Goal: Task Accomplishment & Management: Use online tool/utility

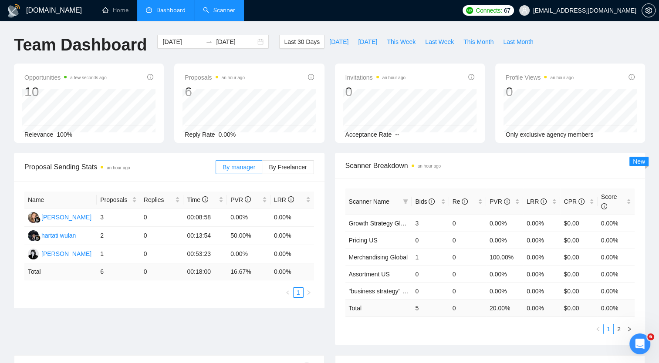
click at [224, 10] on link "Scanner" at bounding box center [219, 10] width 32 height 7
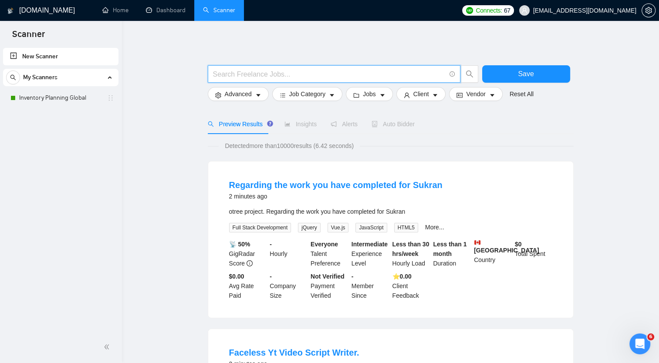
click at [233, 75] on input "text" at bounding box center [329, 74] width 233 height 11
paste input "D2C | DTC Strategy"
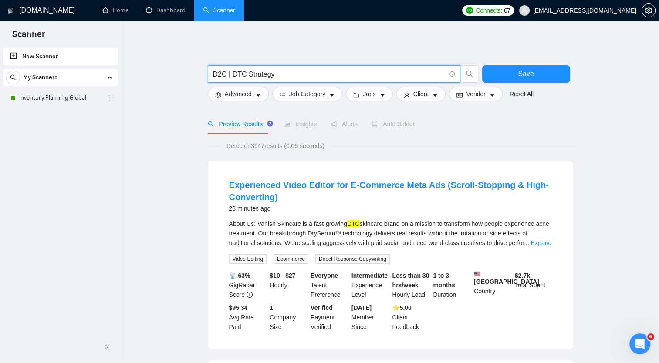
type input "D2C | DTC Strategy"
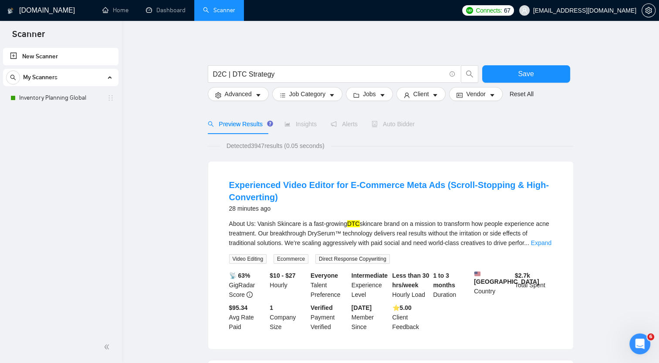
click at [45, 98] on link "Inventory Planning Global" at bounding box center [60, 97] width 83 height 17
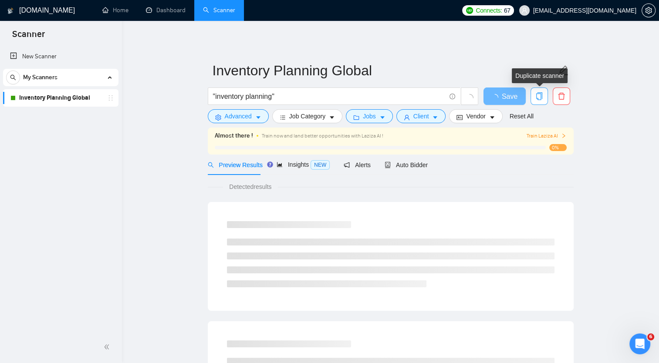
click at [539, 93] on icon "copy" at bounding box center [540, 96] width 8 height 8
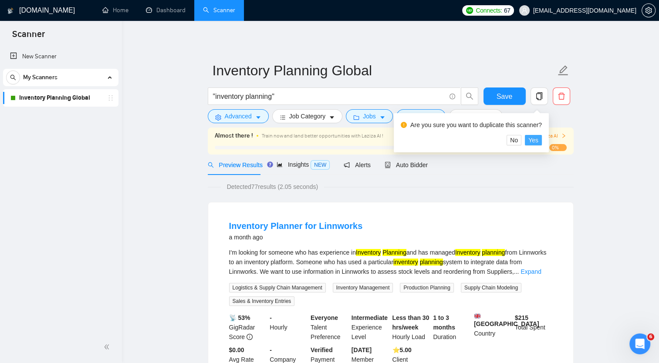
click at [533, 136] on span "Yes" at bounding box center [534, 141] width 10 height 10
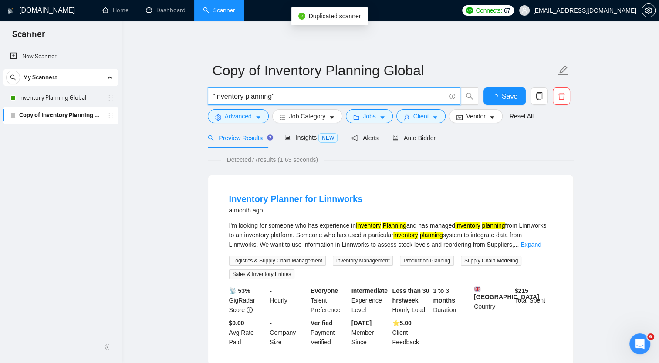
drag, startPoint x: 288, startPoint y: 97, endPoint x: 181, endPoint y: 83, distance: 107.2
paste input "D2C | DTC Strategy"
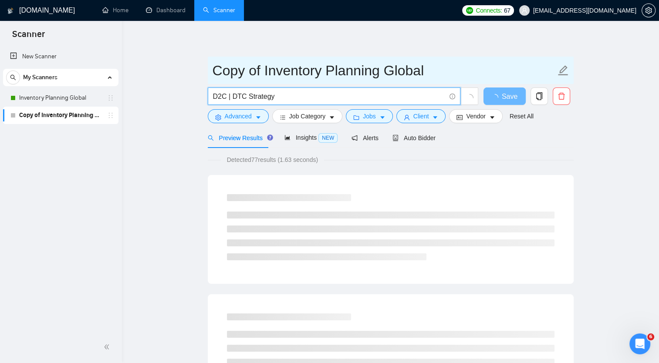
type input "D2C | DTC Strategy"
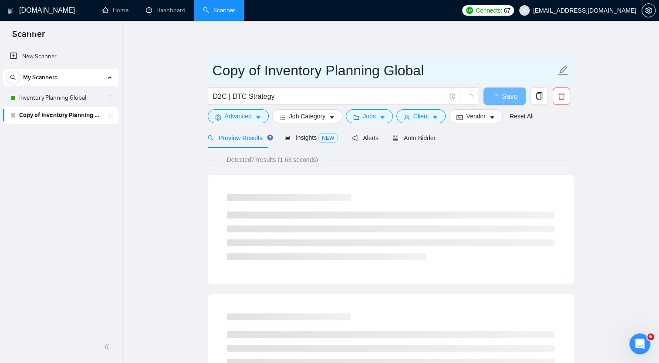
click at [225, 70] on input "Copy of Inventory Planning Global" at bounding box center [384, 71] width 343 height 22
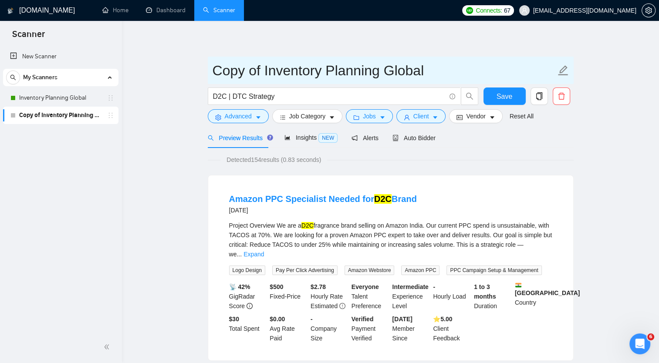
drag, startPoint x: 213, startPoint y: 67, endPoint x: 383, endPoint y: 72, distance: 170.9
click at [383, 72] on input "Copy of Inventory Planning Global" at bounding box center [384, 71] width 343 height 22
paste input "D2C | DTC Strategy"
type input "D2C | DTC Strategy Global"
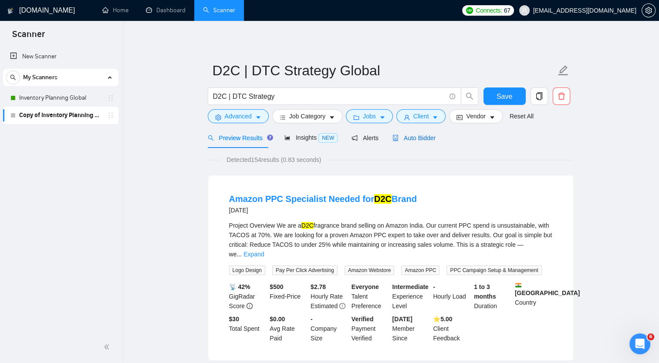
click at [413, 139] on span "Auto Bidder" at bounding box center [414, 138] width 43 height 7
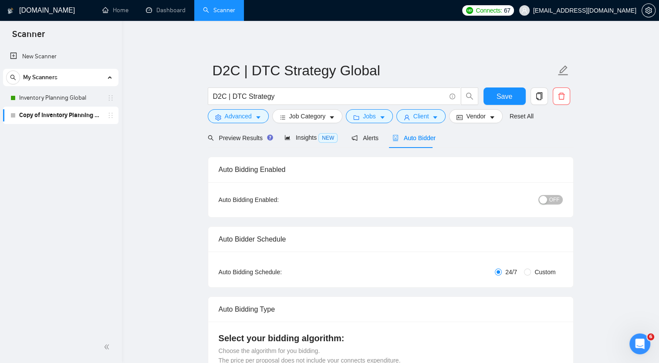
click at [554, 199] on span "OFF" at bounding box center [554, 200] width 10 height 10
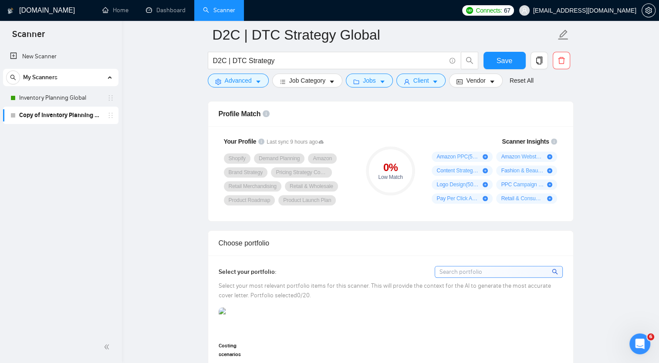
scroll to position [566, 0]
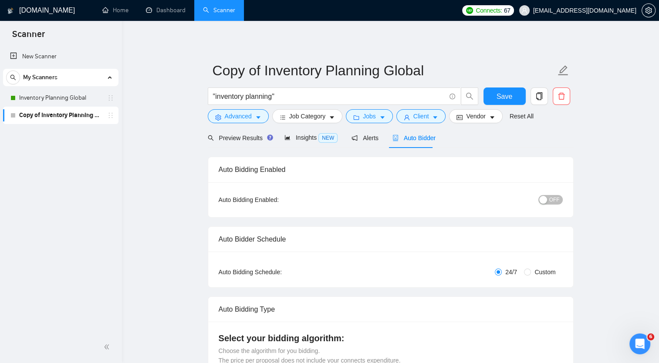
click at [558, 201] on span "OFF" at bounding box center [554, 200] width 10 height 10
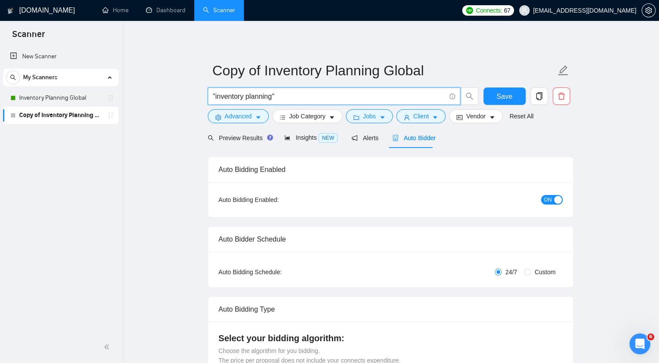
drag, startPoint x: 293, startPoint y: 97, endPoint x: 189, endPoint y: 90, distance: 104.0
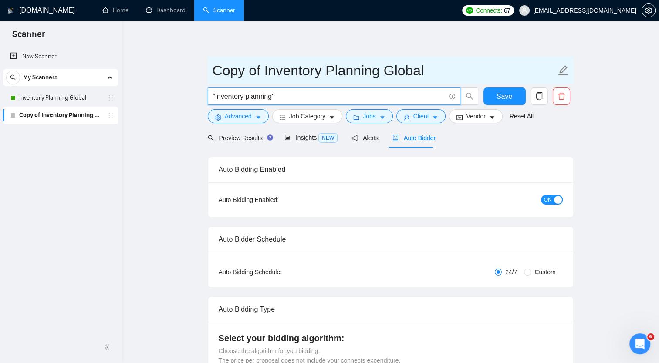
paste input "D2C | DTC Strategy"
type input "D2C | DTC Strategy"
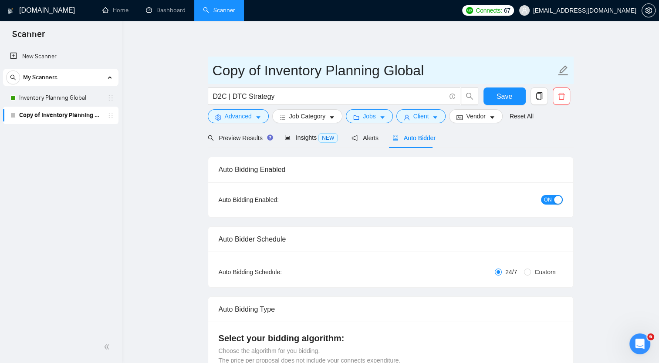
drag, startPoint x: 214, startPoint y: 72, endPoint x: 384, endPoint y: 79, distance: 170.1
click at [384, 79] on input "Copy of Inventory Planning Global" at bounding box center [384, 71] width 343 height 22
paste input "D2C | DTC Strategy"
type input "D2C | DTC Strategy Global"
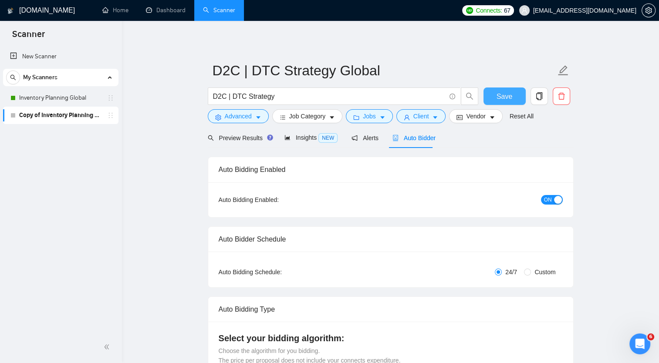
click at [501, 97] on span "Save" at bounding box center [505, 96] width 16 height 11
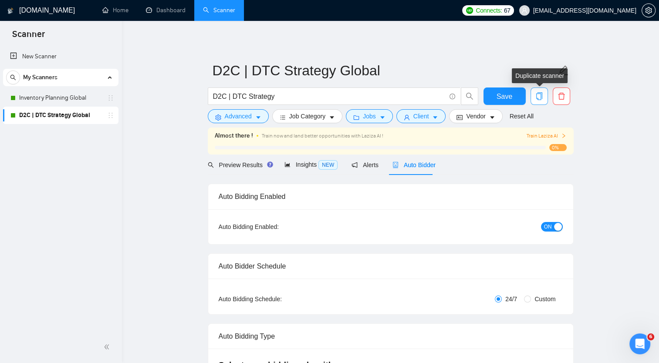
click at [539, 99] on icon "copy" at bounding box center [540, 96] width 8 height 8
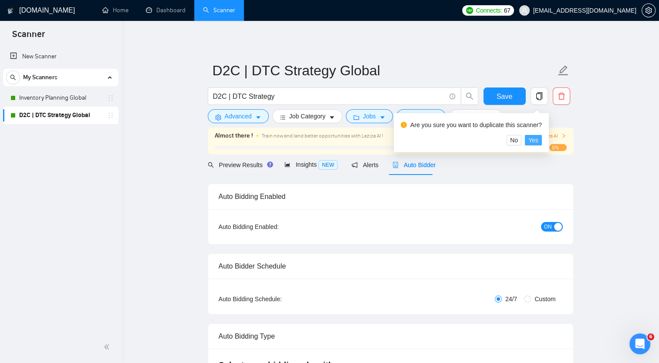
click at [536, 140] on span "Yes" at bounding box center [534, 141] width 10 height 10
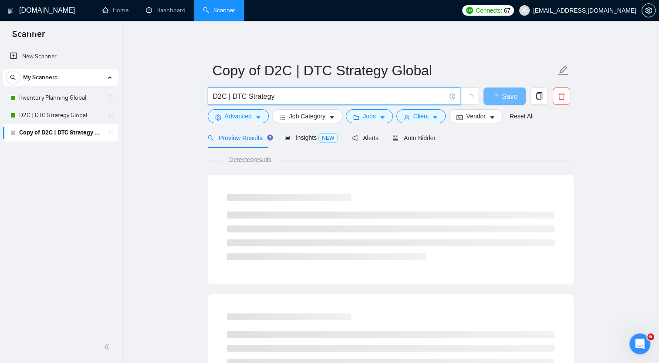
drag, startPoint x: 319, startPoint y: 98, endPoint x: 181, endPoint y: 93, distance: 137.8
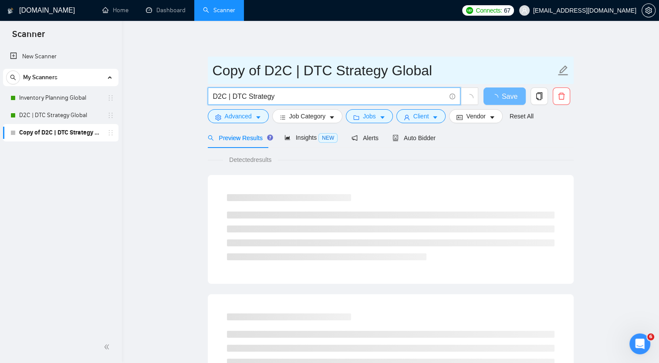
paste input ""market research""
type input ""market research""
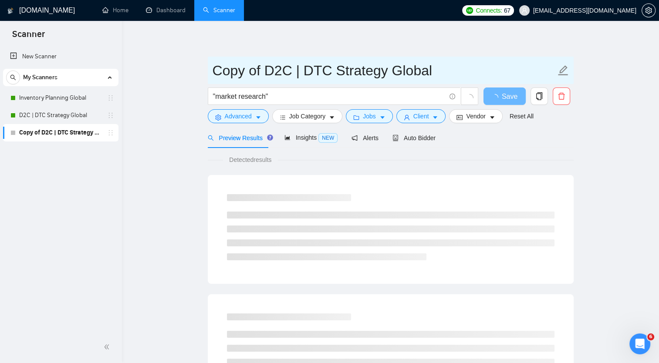
click at [235, 75] on input "Copy of D2C | DTC Strategy Global" at bounding box center [384, 71] width 343 height 22
drag, startPoint x: 214, startPoint y: 70, endPoint x: 385, endPoint y: 74, distance: 170.9
click at [385, 74] on input "Copy of D2C | DTC Strategy Global" at bounding box center [384, 71] width 343 height 22
paste input ""market research""
type input ""market research" Global"
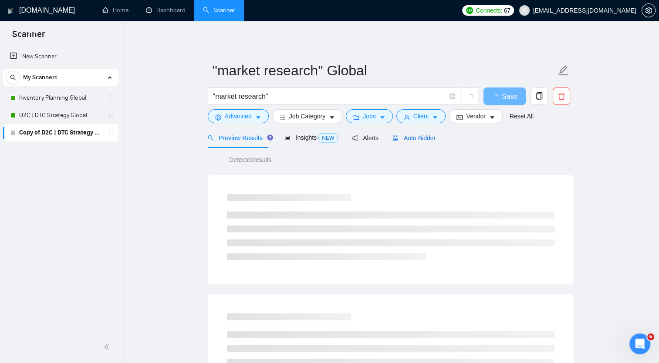
click at [404, 137] on span "Auto Bidder" at bounding box center [414, 138] width 43 height 7
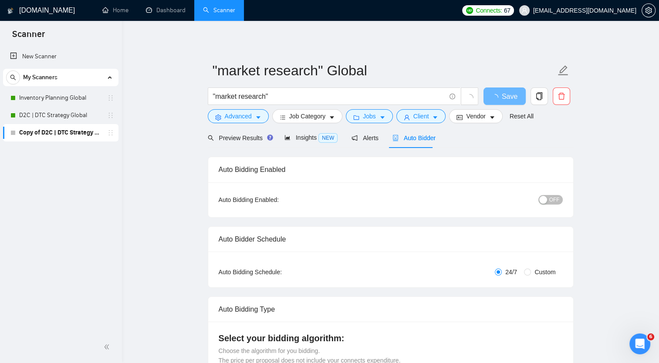
click at [554, 203] on span "OFF" at bounding box center [554, 200] width 10 height 10
click at [498, 92] on span "Save" at bounding box center [505, 96] width 16 height 11
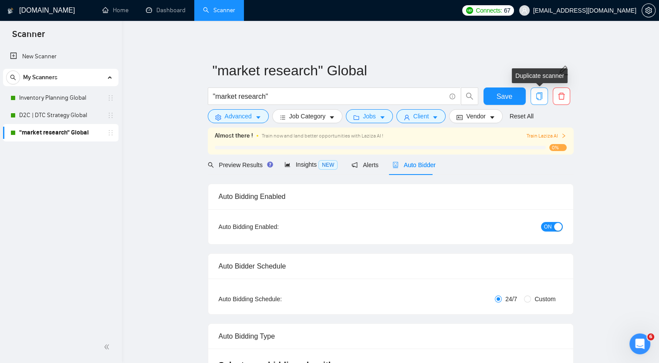
click at [540, 96] on icon "copy" at bounding box center [540, 96] width 8 height 8
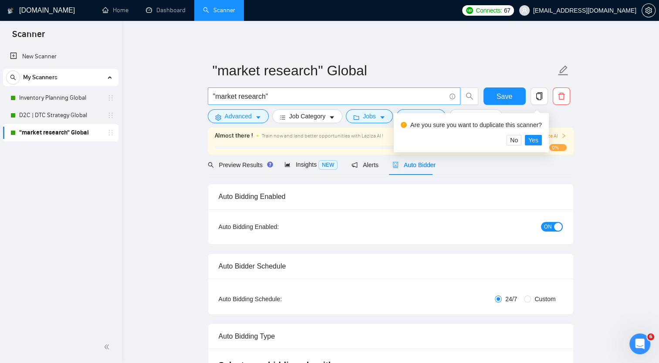
click at [270, 92] on input ""market research"" at bounding box center [329, 96] width 233 height 11
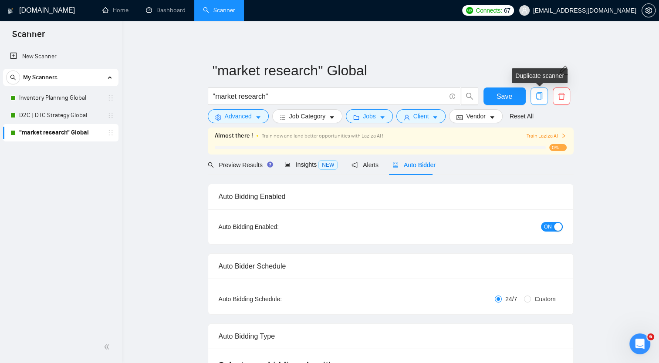
click at [536, 95] on icon "copy" at bounding box center [540, 96] width 8 height 8
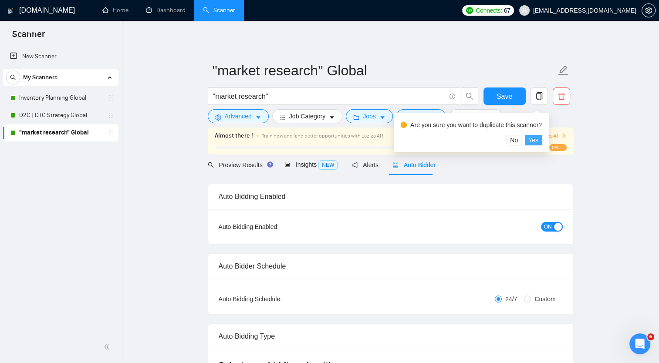
click at [536, 140] on span "Yes" at bounding box center [534, 141] width 10 height 10
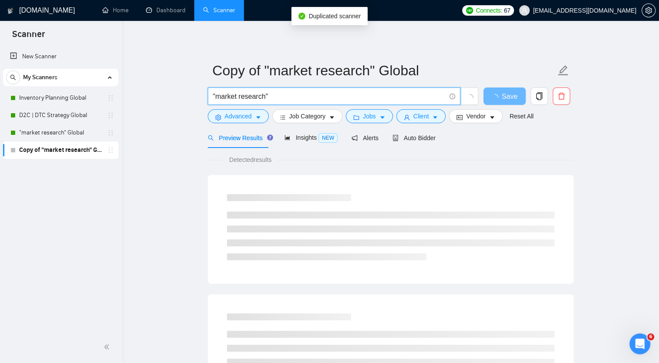
drag, startPoint x: 291, startPoint y: 95, endPoint x: 191, endPoint y: 85, distance: 99.9
paste input "fashion"
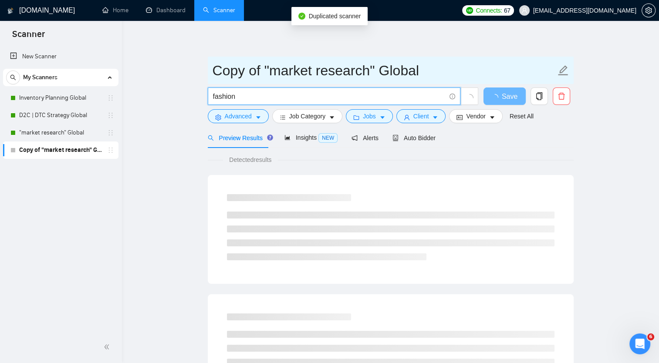
type input "fashion"
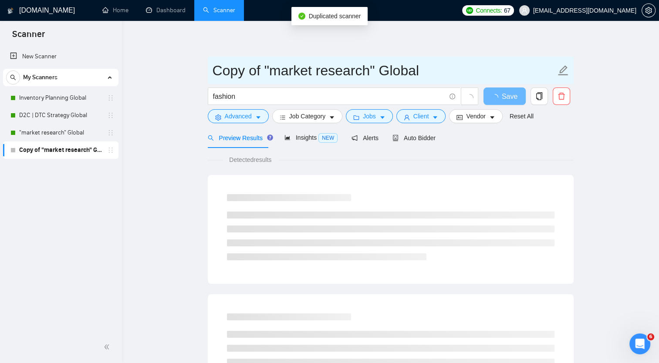
click at [263, 74] on input "Copy of "market research" Global" at bounding box center [384, 71] width 343 height 22
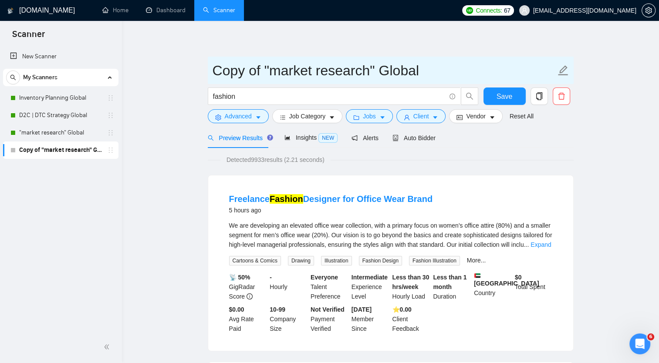
drag, startPoint x: 214, startPoint y: 69, endPoint x: 376, endPoint y: 78, distance: 162.3
click at [376, 78] on input "Copy of "market research" Global" at bounding box center [384, 71] width 343 height 22
paste input "fashion"
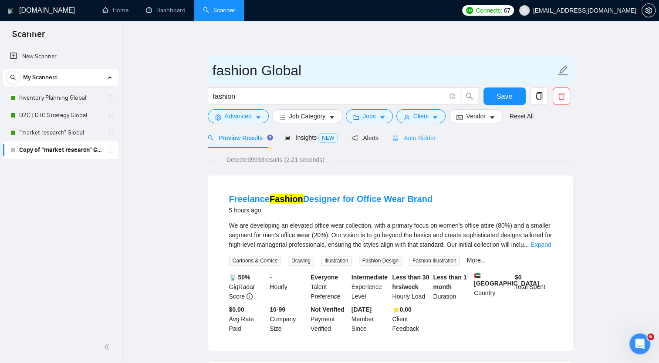
type input "fashion Global"
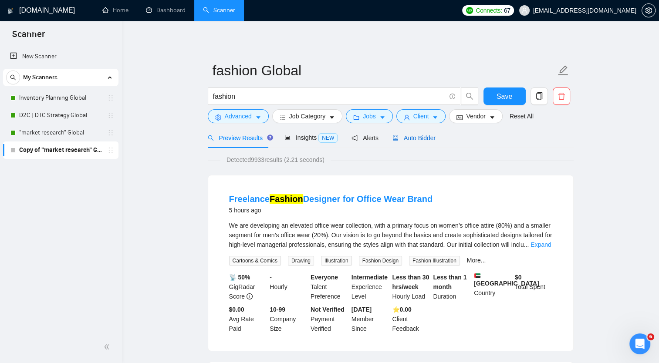
click at [424, 139] on span "Auto Bidder" at bounding box center [414, 138] width 43 height 7
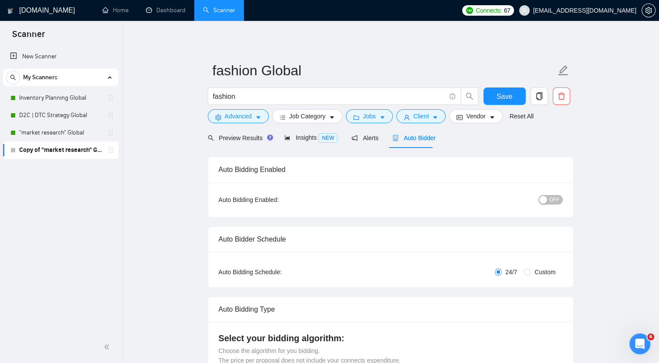
click at [554, 198] on span "OFF" at bounding box center [554, 200] width 10 height 10
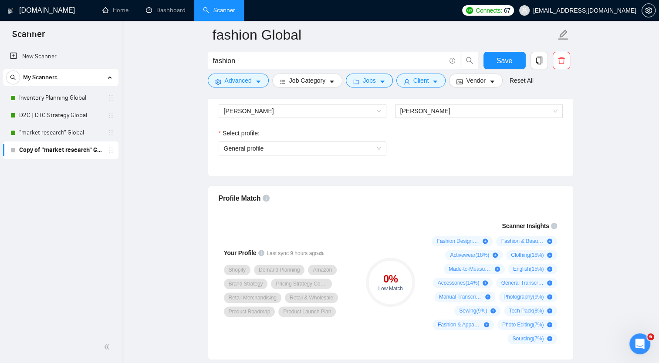
scroll to position [566, 0]
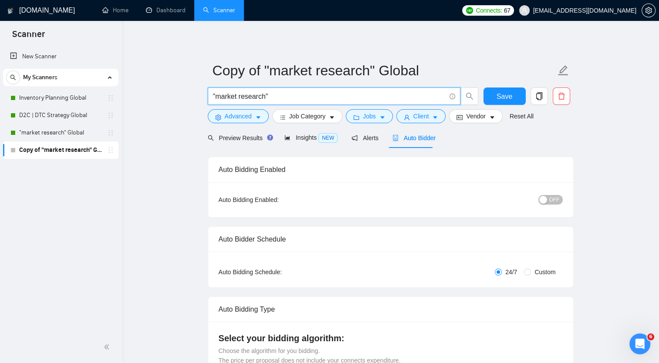
drag, startPoint x: 296, startPoint y: 95, endPoint x: 220, endPoint y: 56, distance: 85.9
paste input "business analysis"
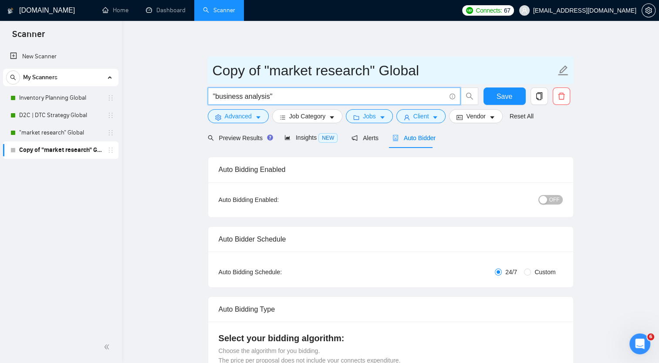
type input ""business analysis""
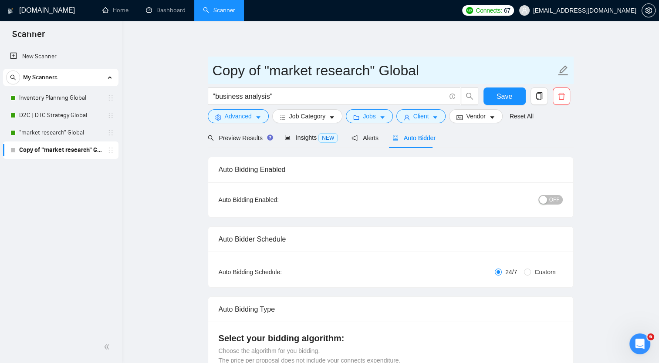
click at [232, 75] on input "Copy of "market research" Global" at bounding box center [384, 71] width 343 height 22
drag, startPoint x: 215, startPoint y: 68, endPoint x: 378, endPoint y: 81, distance: 163.9
click at [378, 81] on input "Copy of "market research" Global" at bounding box center [384, 71] width 343 height 22
paste input ""business analysis"
type input ""business analysis" Global"
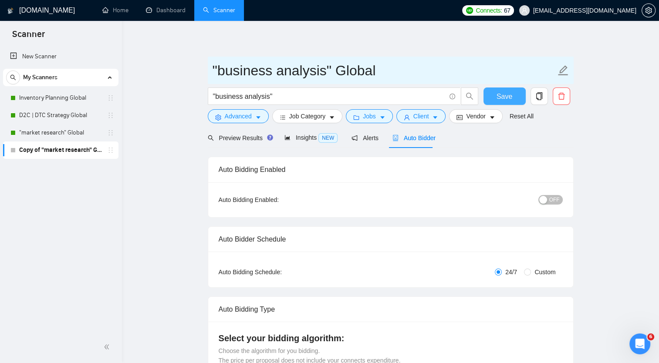
type input ""business analysis" Global"
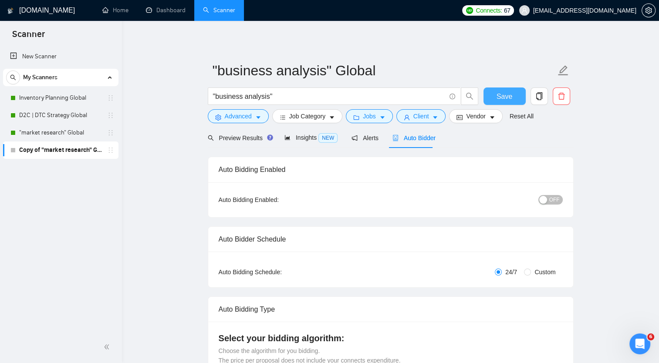
click at [496, 91] on button "Save" at bounding box center [505, 96] width 42 height 17
click at [410, 140] on span "Auto Bidder" at bounding box center [414, 138] width 43 height 7
click at [552, 200] on span "OFF" at bounding box center [554, 200] width 10 height 10
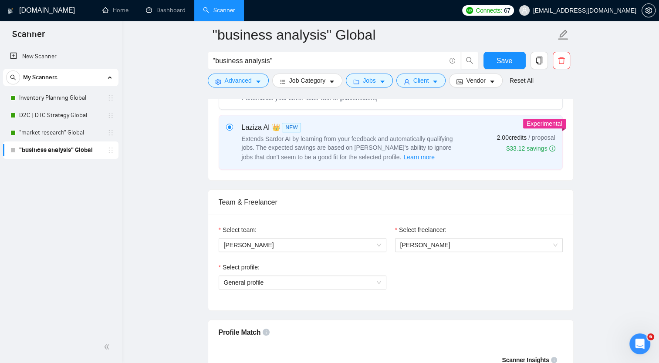
scroll to position [479, 0]
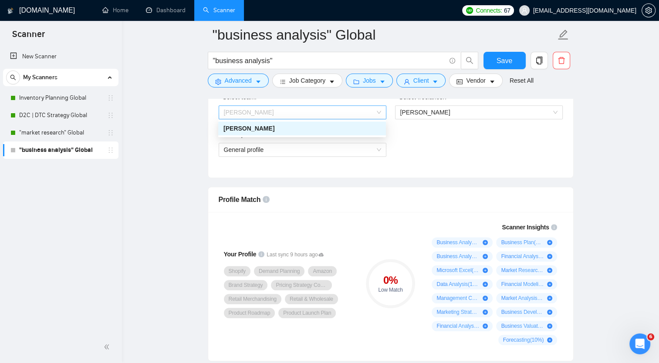
click at [370, 112] on span "[PERSON_NAME]" at bounding box center [302, 112] width 157 height 13
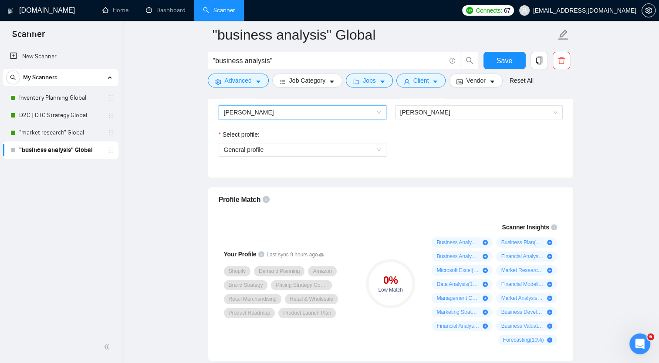
click at [370, 112] on span "[PERSON_NAME]" at bounding box center [302, 112] width 157 height 13
click at [441, 115] on span "[PERSON_NAME]" at bounding box center [425, 112] width 50 height 7
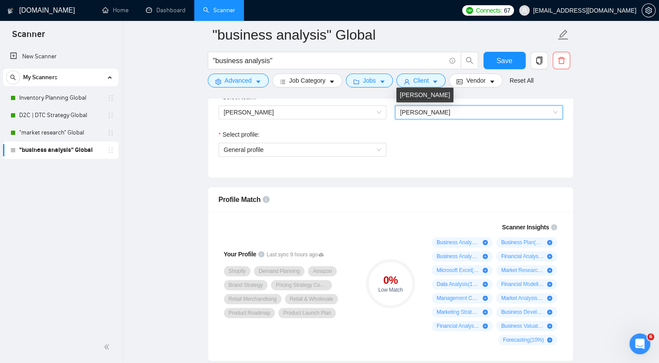
click at [441, 115] on span "[PERSON_NAME]" at bounding box center [425, 112] width 50 height 7
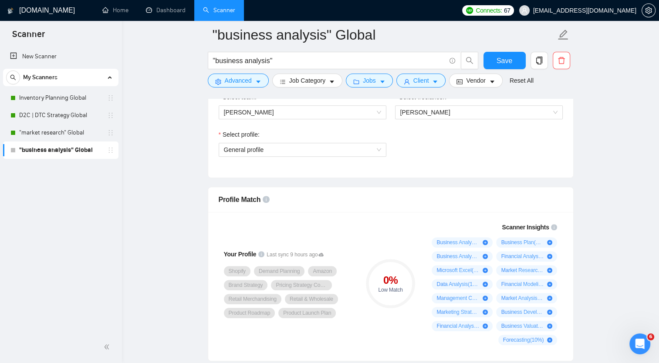
click at [378, 236] on div "0 % Low Match" at bounding box center [390, 283] width 58 height 133
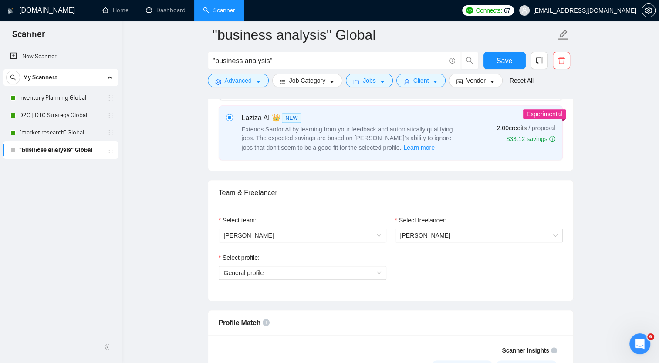
scroll to position [174, 0]
